Goal: Communication & Community: Answer question/provide support

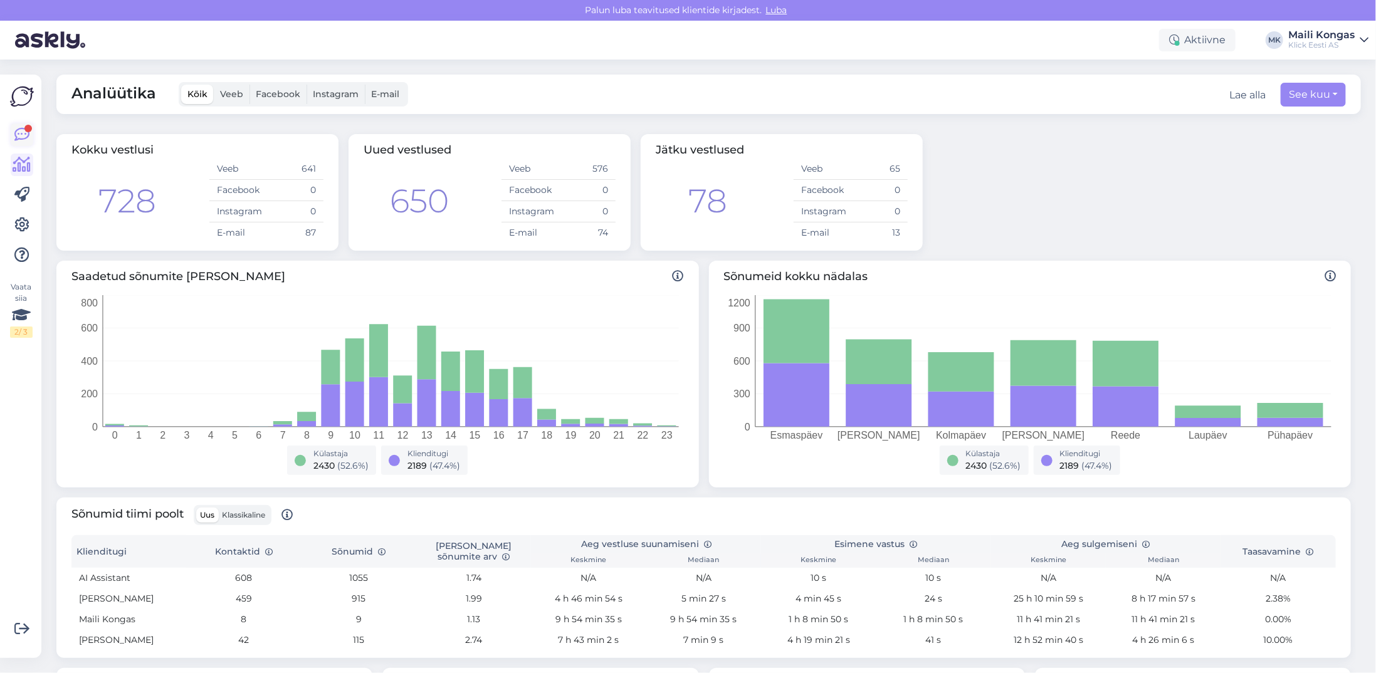
click at [14, 135] on icon at bounding box center [21, 134] width 15 height 15
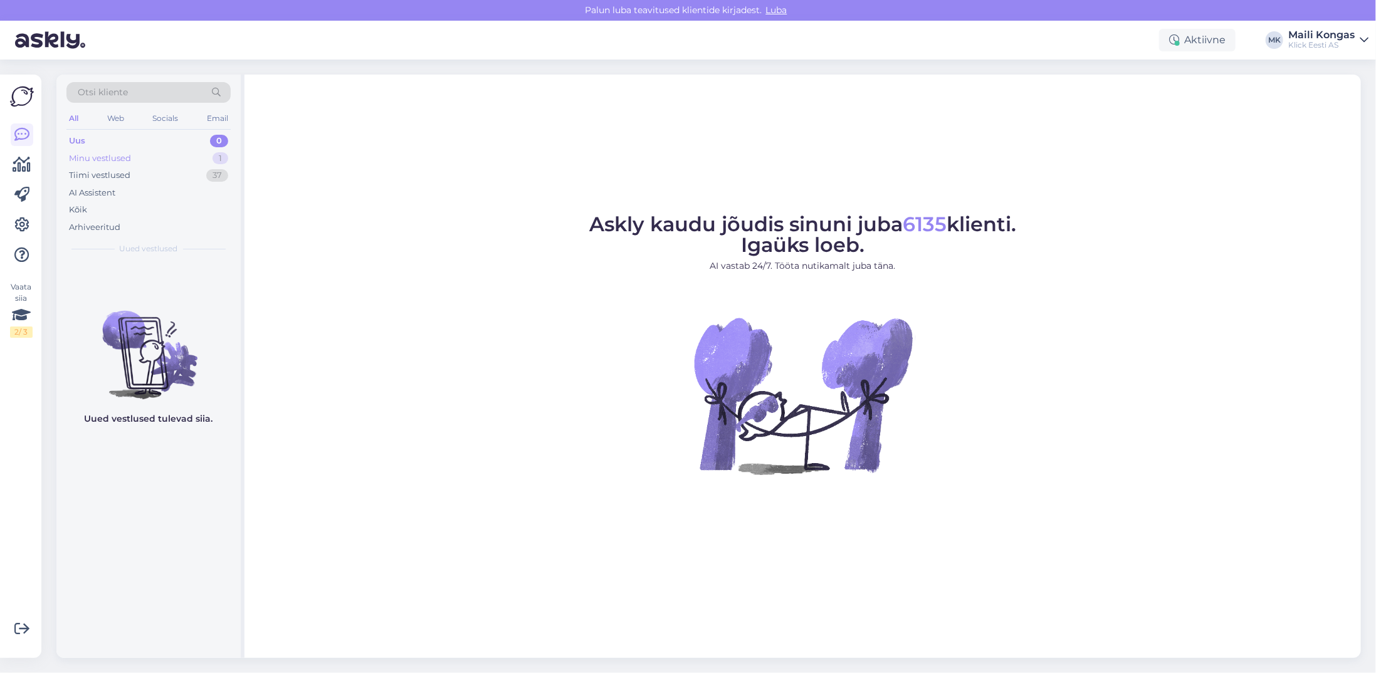
click at [85, 163] on div "Minu vestlused 1" at bounding box center [148, 159] width 164 height 18
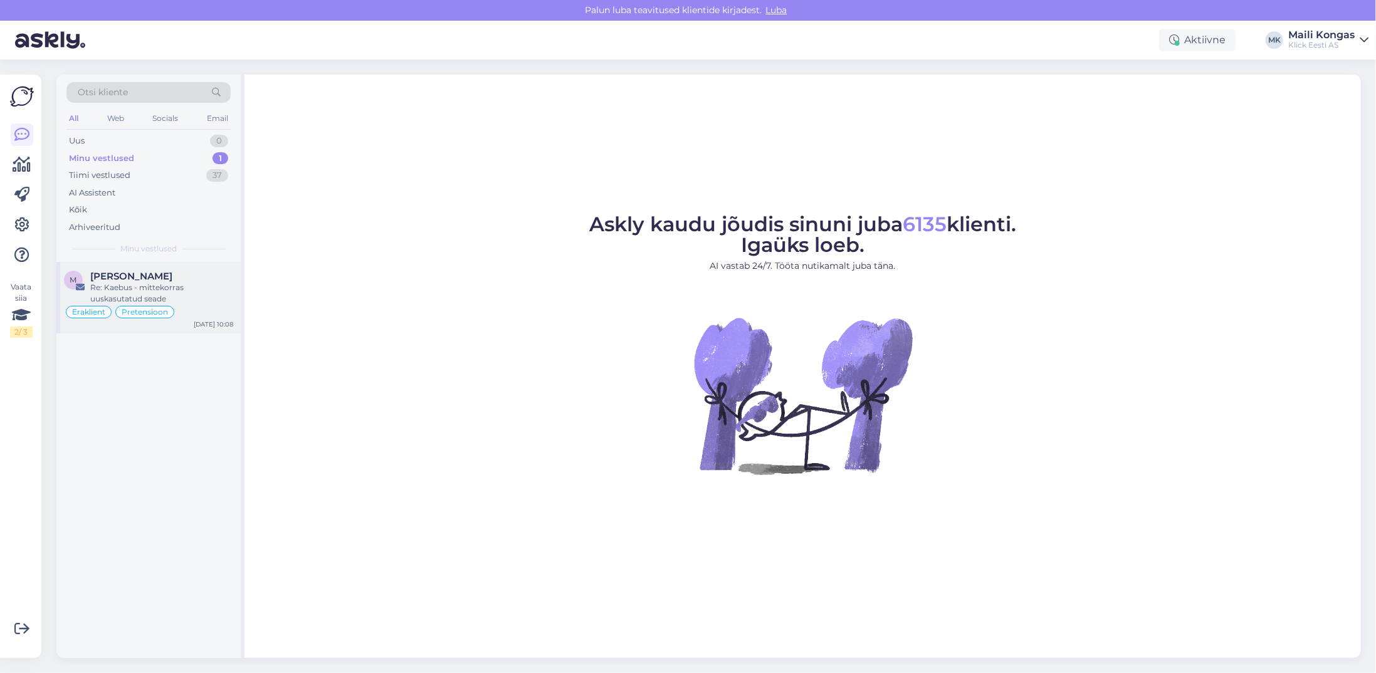
click at [105, 301] on div "Re: Kaebus - mittekorras uuskasutatud seade" at bounding box center [161, 293] width 143 height 23
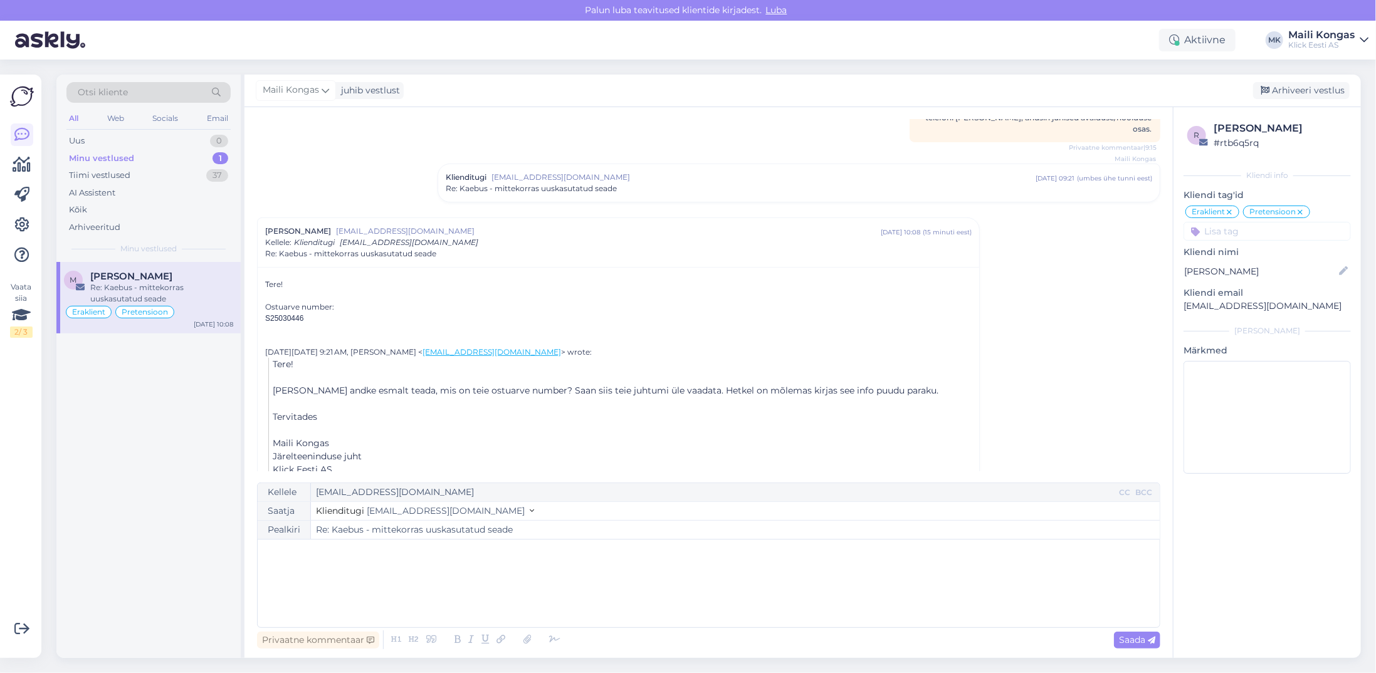
scroll to position [205, 0]
drag, startPoint x: 304, startPoint y: 298, endPoint x: 271, endPoint y: 300, distance: 33.3
click at [257, 301] on div "[PERSON_NAME] [EMAIL_ADDRESS][DOMAIN_NAME] [DATE] 10:08 ( 15 minuti eest ) Kell…" at bounding box center [618, 345] width 723 height 267
copy span "S25030446"
click at [306, 569] on div "﻿" at bounding box center [708, 583] width 889 height 75
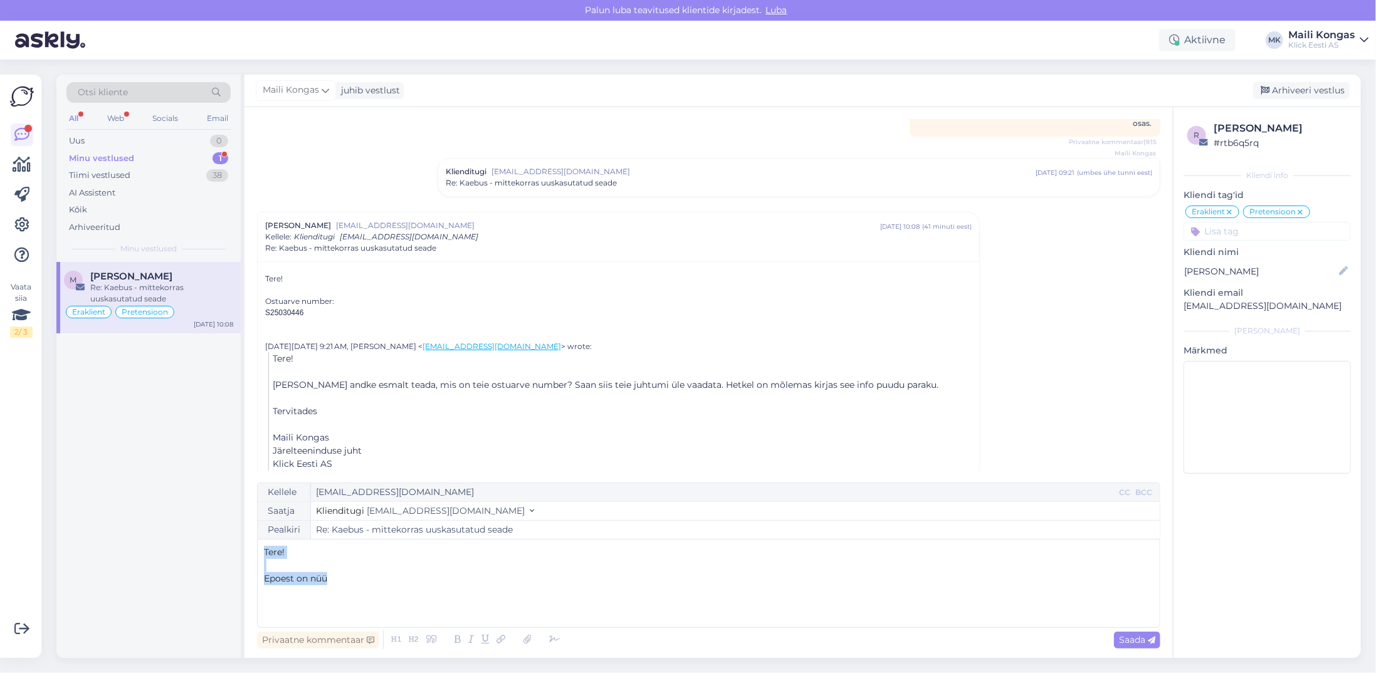
drag, startPoint x: 343, startPoint y: 576, endPoint x: 228, endPoint y: 540, distance: 120.1
click at [227, 543] on div "Otsi kliente All Web Socials Email Uus 0 Minu vestlused 1 Tiimi vestlused 38 AI…" at bounding box center [708, 366] width 1304 height 583
click at [320, 637] on div "Privaatne kommentaar" at bounding box center [318, 640] width 122 height 17
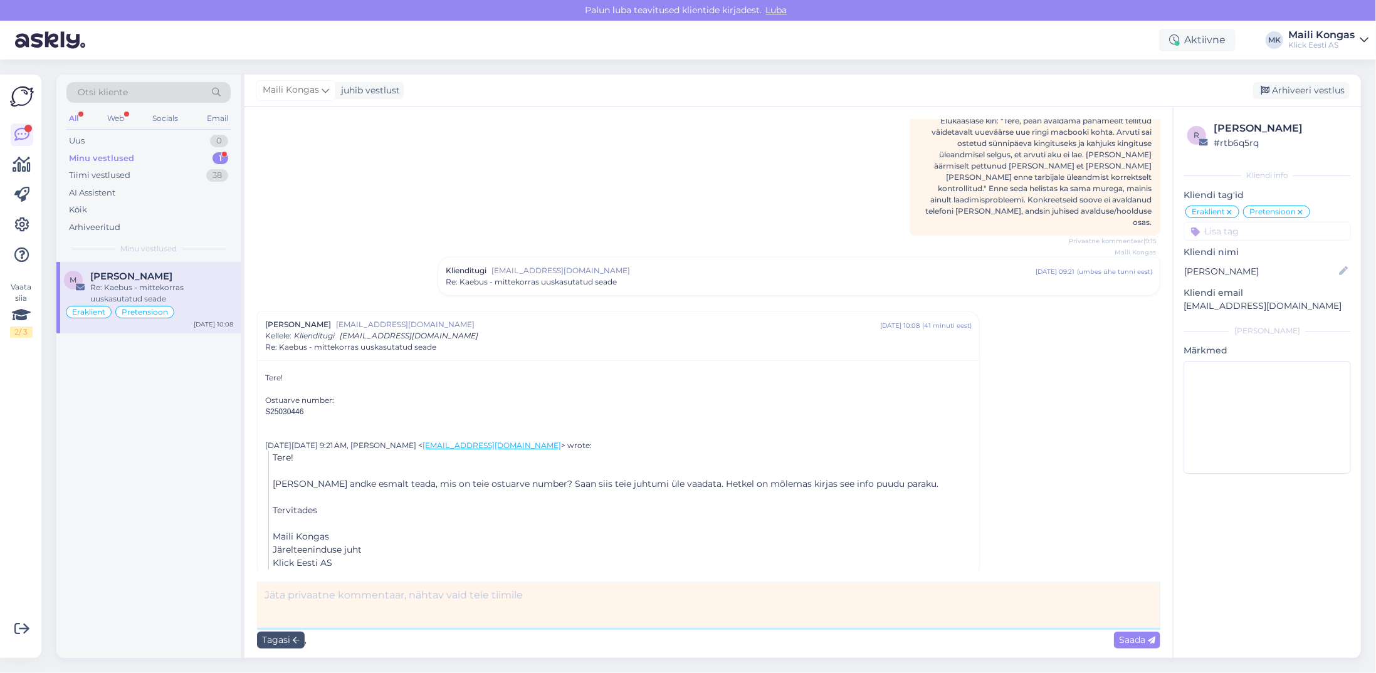
click at [345, 598] on textarea at bounding box center [708, 605] width 903 height 46
click at [763, 593] on textarea "Vastan läbi gmaili mõlemale, tagastus tehtud ja saavad 3 tööpäevaga raha tagasi…" at bounding box center [708, 605] width 903 height 46
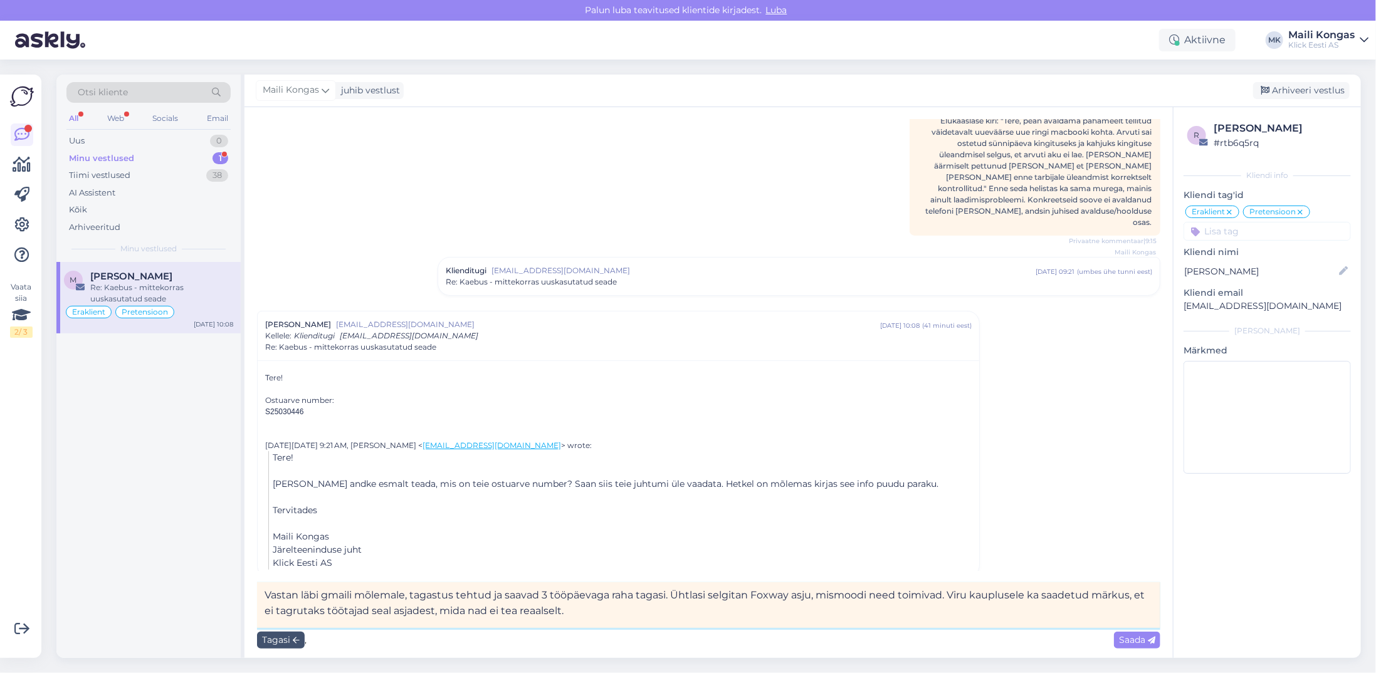
click at [294, 611] on textarea "Vastan läbi gmaili mõlemale, tagastus tehtud ja saavad 3 tööpäevaga raha tagasi…" at bounding box center [708, 605] width 903 height 46
click at [434, 610] on textarea "Vastan läbi gmaili mõlemale, tagastus tehtud ja saavad 3 tööpäevaga raha tagasi…" at bounding box center [708, 605] width 903 height 46
click at [661, 615] on textarea "Vastan läbi gmaili mõlemale, tagastus tehtud ja saavad 3 tööpäevaga raha tagasi…" at bounding box center [708, 605] width 903 height 46
type textarea "Vastan läbi gmaili mõlemale, tagastus tehtud ja saavad 3 tööpäevaga raha tagasi…"
click at [1130, 635] on span "Saada" at bounding box center [1137, 639] width 36 height 11
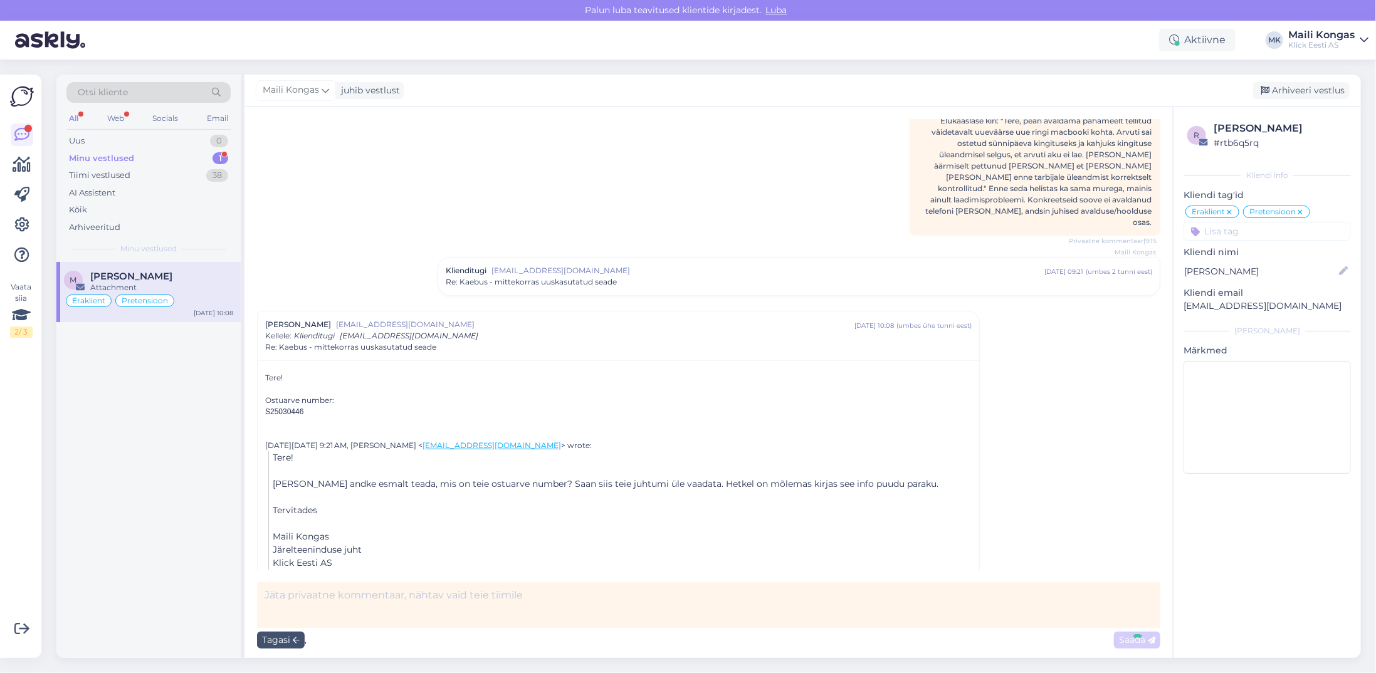
scroll to position [206, 0]
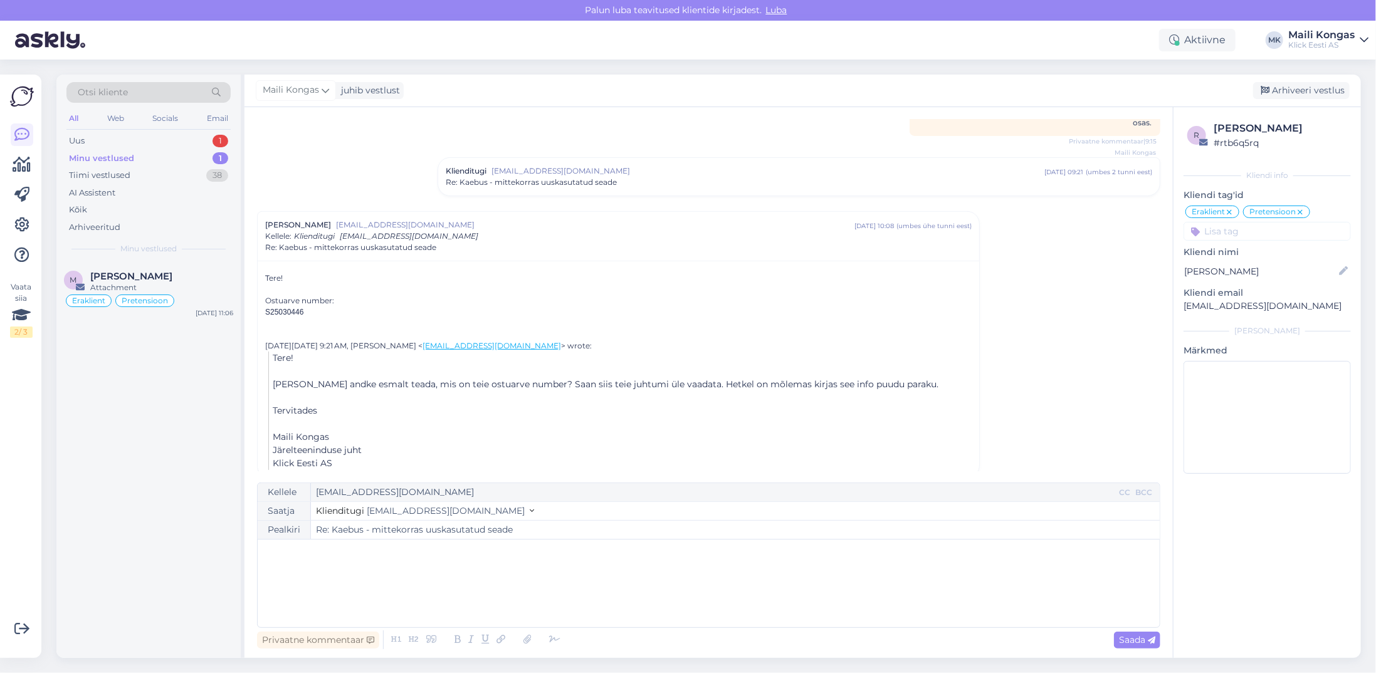
click at [99, 162] on div "Minu vestlused" at bounding box center [101, 158] width 65 height 13
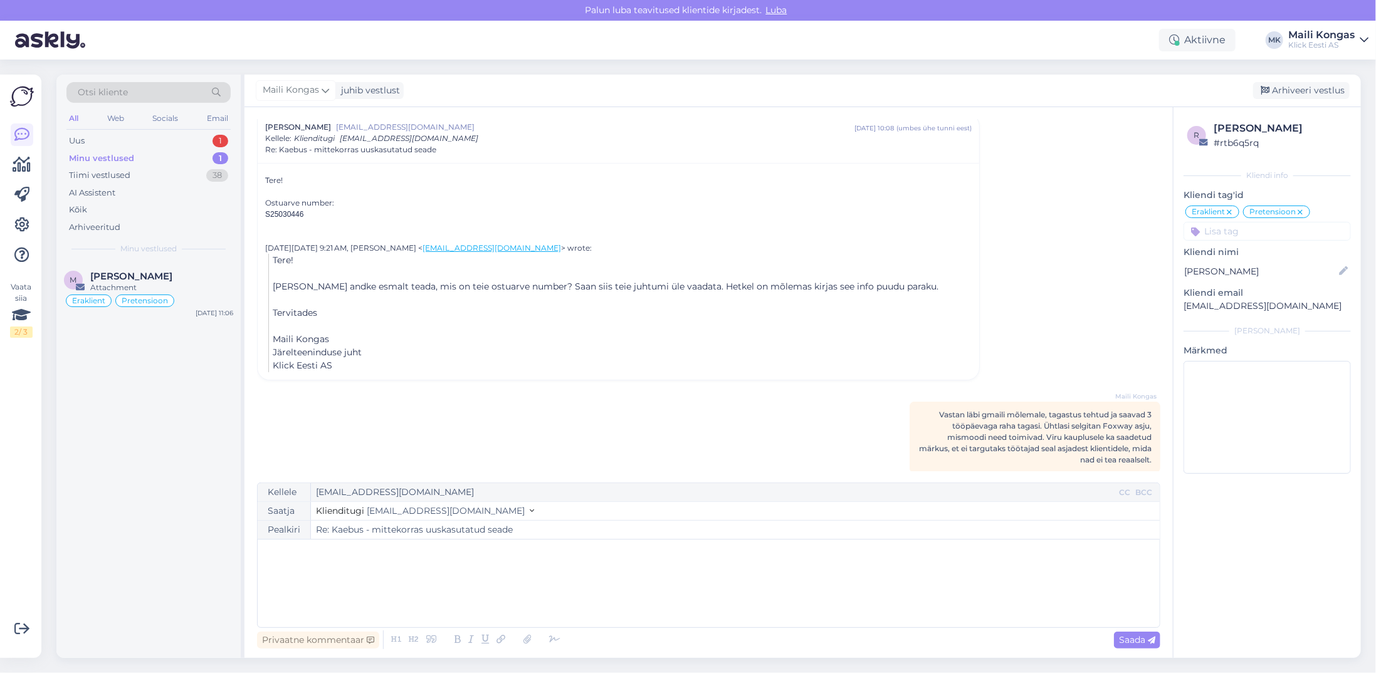
scroll to position [304, 0]
click at [1282, 90] on div "Arhiveeri vestlus" at bounding box center [1301, 90] width 97 height 17
